Goal: Check status: Check status

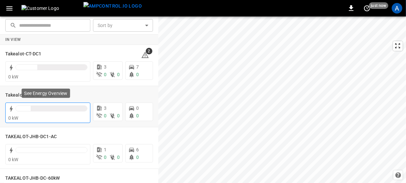
scroll to position [41, 0]
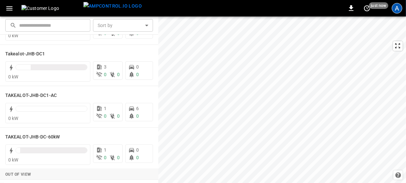
click at [392, 10] on div "A" at bounding box center [397, 8] width 11 height 11
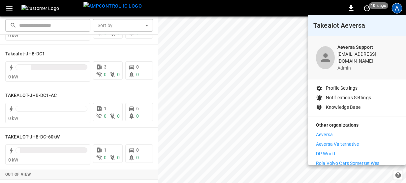
click at [336, 131] on li "Aeversa" at bounding box center [357, 134] width 82 height 7
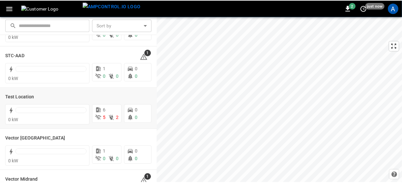
scroll to position [288, 0]
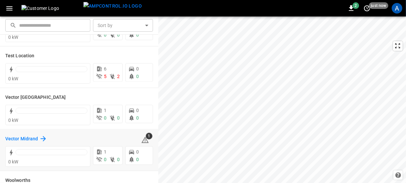
click at [22, 136] on h6 "Vector Midrand" at bounding box center [21, 138] width 33 height 7
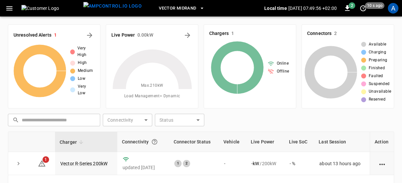
scroll to position [41, 0]
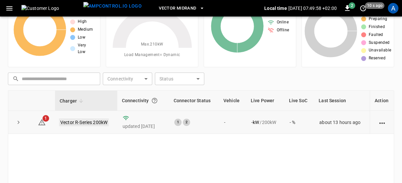
click at [84, 121] on link "Vector R-Series 200kW" at bounding box center [84, 122] width 50 height 8
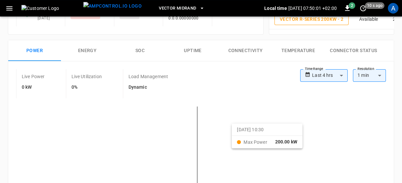
scroll to position [124, 0]
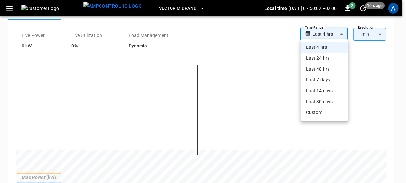
click at [342, 32] on body "**********" at bounding box center [203, 163] width 406 height 575
click at [326, 61] on li "Last 24 hrs" at bounding box center [324, 58] width 47 height 11
type input "**********"
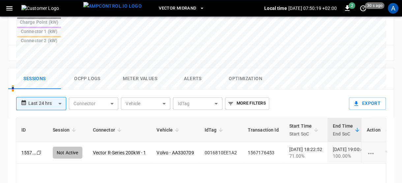
scroll to position [300, 0]
